Goal: Task Accomplishment & Management: Complete application form

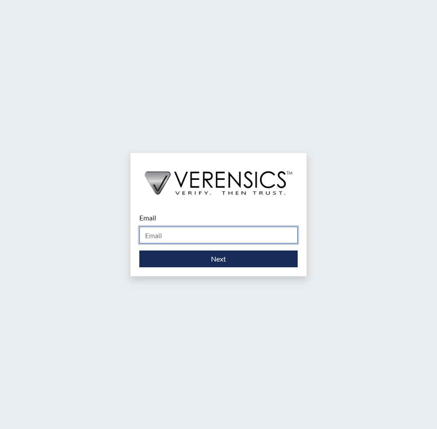
click at [220, 236] on input "Email" at bounding box center [218, 235] width 158 height 17
type input "[PERSON_NAME][EMAIL_ADDRESS][PERSON_NAME][DOMAIN_NAME]"
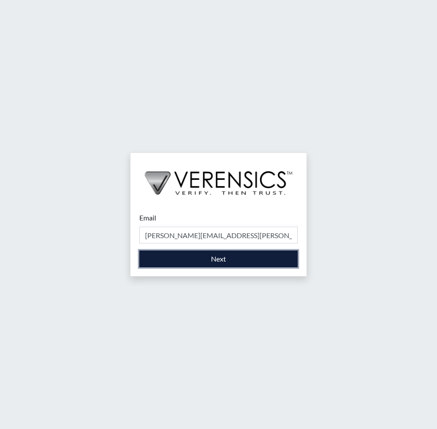
click at [223, 256] on button "Next" at bounding box center [218, 259] width 158 height 17
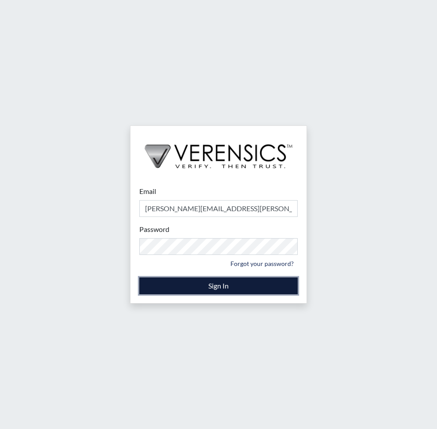
click at [212, 285] on button "Sign In" at bounding box center [218, 286] width 158 height 17
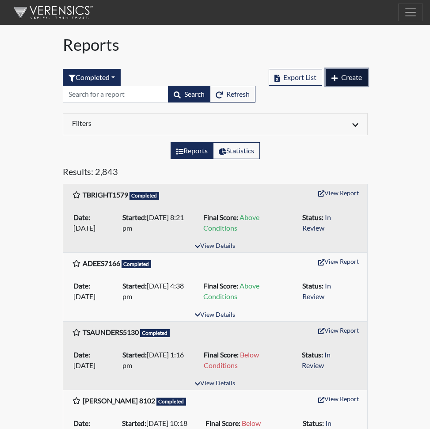
click at [358, 77] on span "Create" at bounding box center [351, 77] width 21 height 8
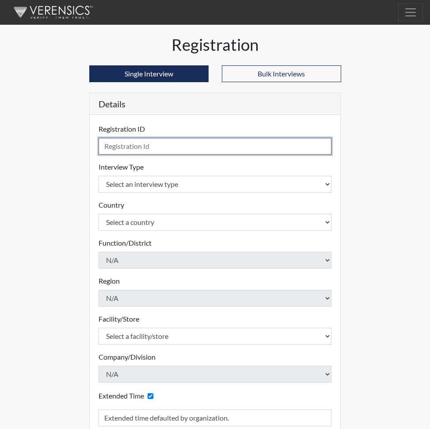
click at [126, 145] on input "text" at bounding box center [215, 146] width 233 height 17
click at [129, 145] on input "MC" at bounding box center [215, 146] width 233 height 17
type input "[PERSON_NAME], A 5513"
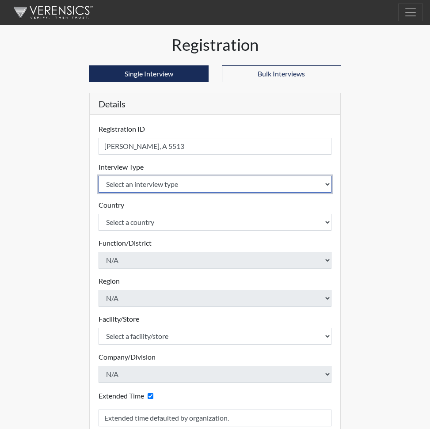
click at [327, 183] on select "Select an interview type Corrections Pre-Employment" at bounding box center [215, 184] width 233 height 17
select select "ff733e93-e1bf-11ea-9c9f-0eff0cf7eb8f"
click at [99, 176] on select "Select an interview type Corrections Pre-Employment" at bounding box center [215, 184] width 233 height 17
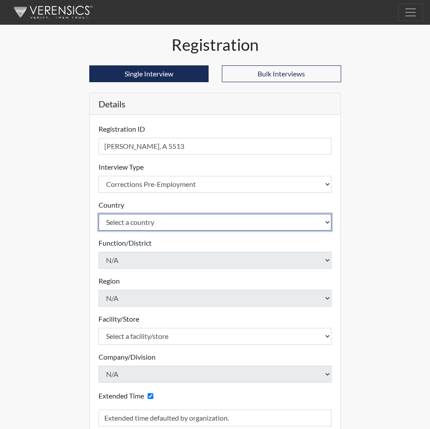
click at [323, 222] on select "Select a country [GEOGRAPHIC_DATA] [GEOGRAPHIC_DATA]" at bounding box center [215, 222] width 233 height 17
select select "united-states-of-[GEOGRAPHIC_DATA]"
click at [99, 214] on select "Select a country [GEOGRAPHIC_DATA] [GEOGRAPHIC_DATA]" at bounding box center [215, 222] width 233 height 17
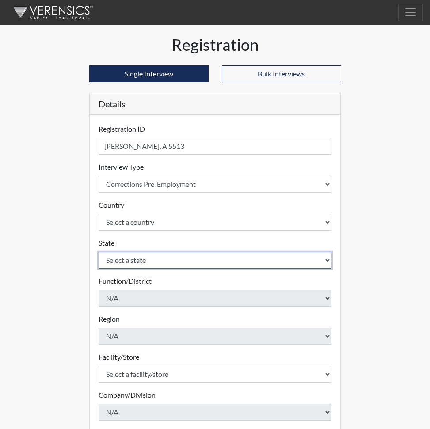
click at [328, 259] on select "Select a state [US_STATE] [US_STATE] [US_STATE] [US_STATE] [US_STATE] [US_STATE…" at bounding box center [215, 260] width 233 height 17
select select "SC"
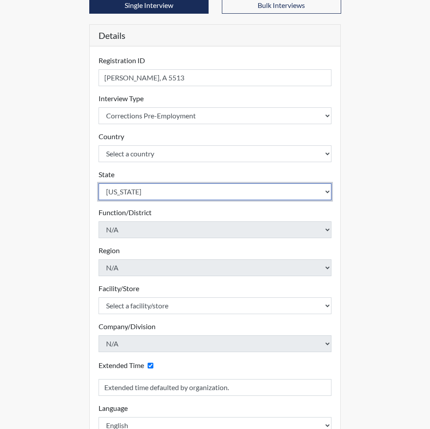
scroll to position [88, 0]
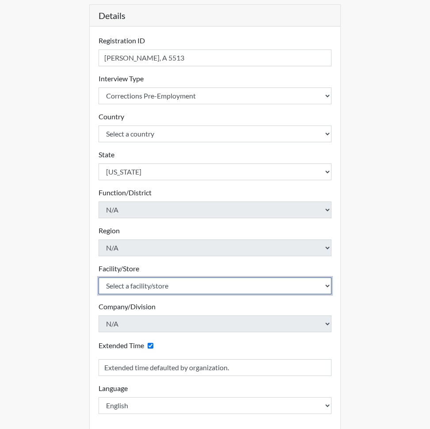
click at [330, 287] on select "Select a facility/store [GEOGRAPHIC_DATA] CI Broad River CI [PERSON_NAME] CI Di…" at bounding box center [215, 286] width 233 height 17
select select "0d391a50-d13c-4c4c-9d7e-c8b7519baf63"
click at [99, 278] on select "Select a facility/store [GEOGRAPHIC_DATA] CI Broad River CI [PERSON_NAME] CI Di…" at bounding box center [215, 286] width 233 height 17
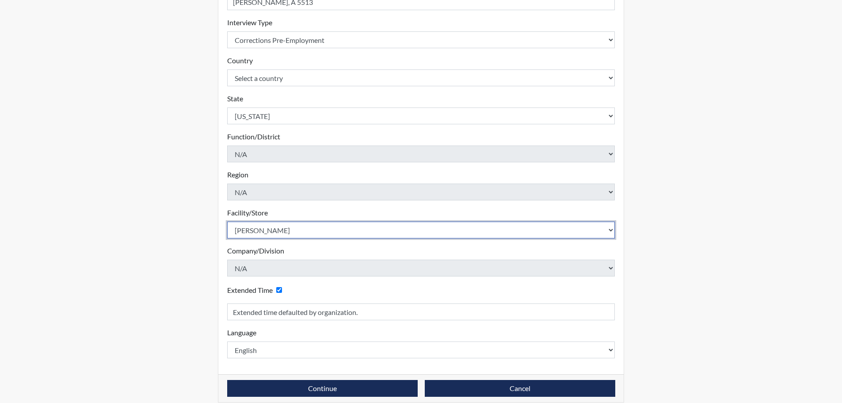
scroll to position [157, 0]
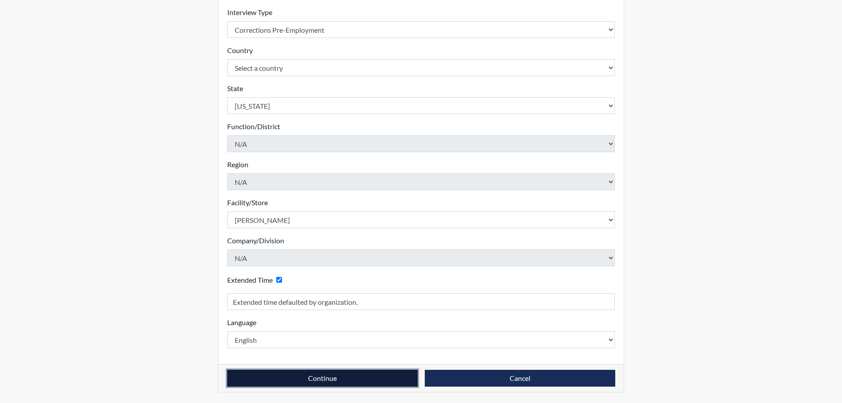
click at [325, 377] on button "Continue" at bounding box center [322, 378] width 191 height 17
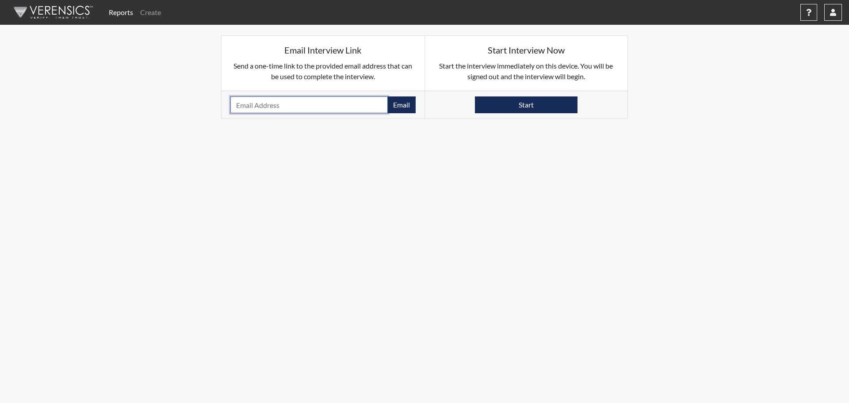
click at [270, 104] on input "email" at bounding box center [308, 104] width 157 height 17
paste input "[EMAIL_ADDRESS][DOMAIN_NAME]"
type input "[EMAIL_ADDRESS][DOMAIN_NAME]"
click at [402, 105] on button "Email" at bounding box center [401, 104] width 28 height 17
